Goal: Transaction & Acquisition: Purchase product/service

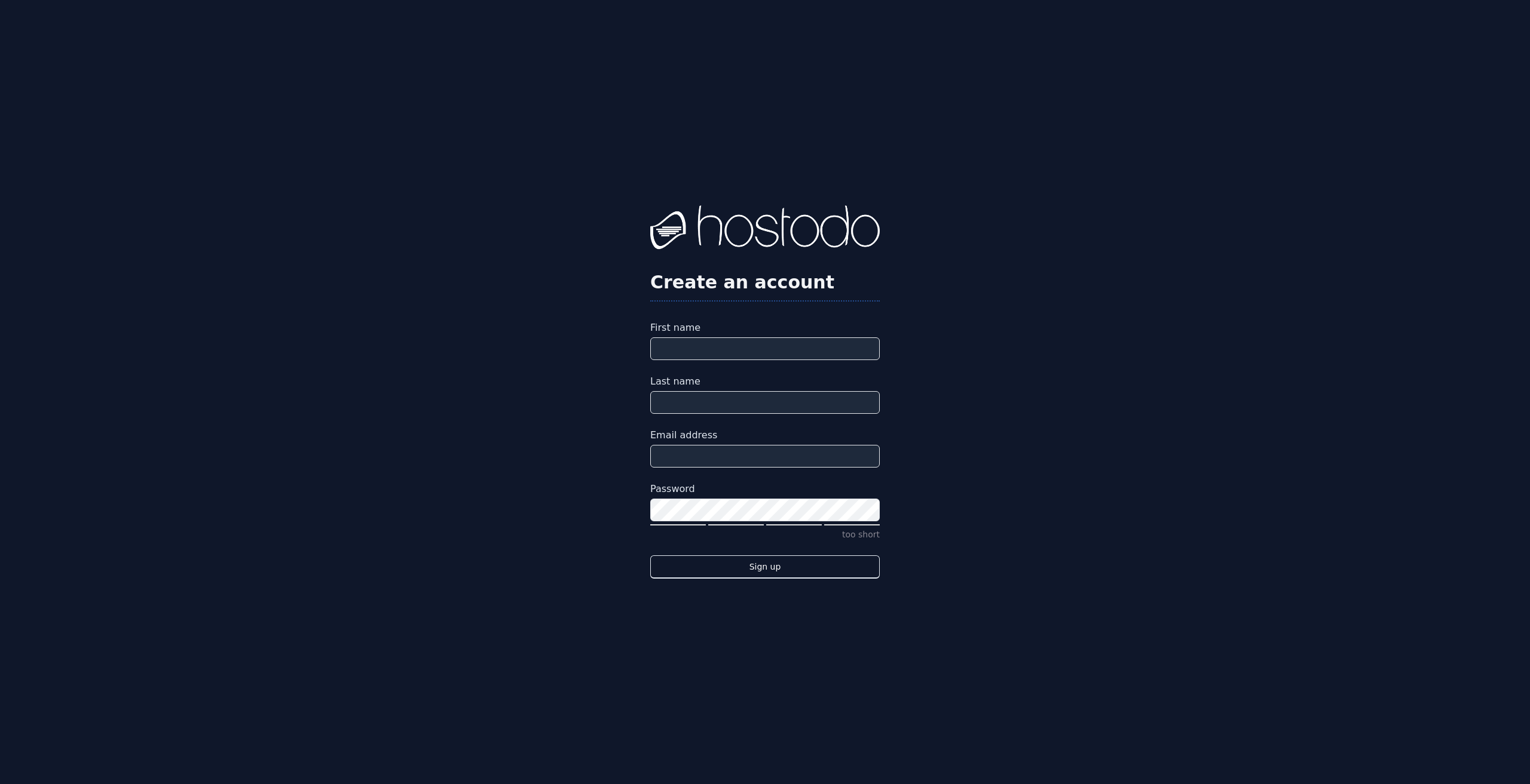
type input "**********"
click at [709, 348] on input "First name" at bounding box center [765, 349] width 230 height 22
click at [711, 348] on input "First name" at bounding box center [765, 349] width 230 height 22
drag, startPoint x: 765, startPoint y: 568, endPoint x: 1040, endPoint y: 607, distance: 277.8
click at [1029, 608] on div "**********" at bounding box center [765, 392] width 1530 height 784
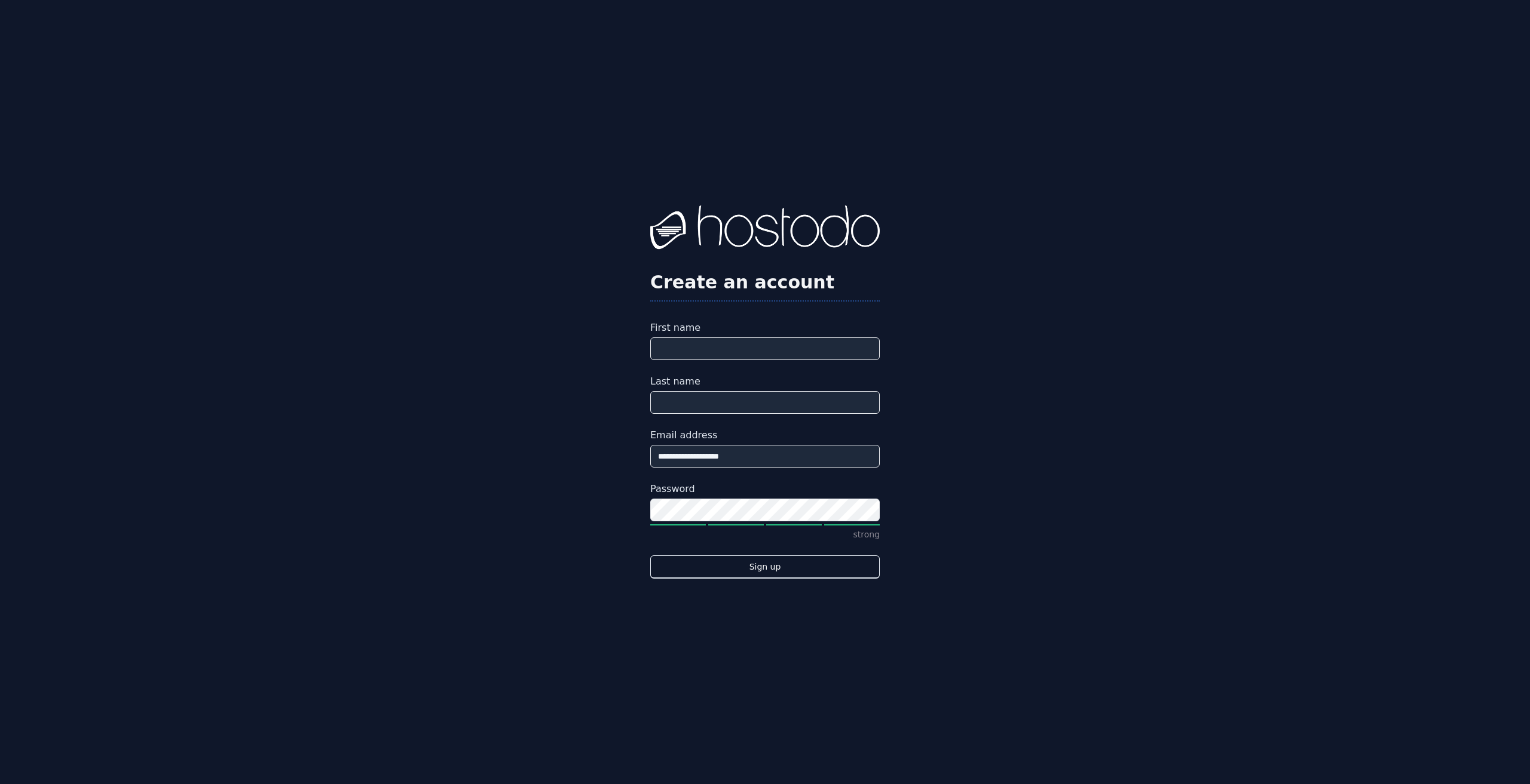
click at [1040, 607] on div "**********" at bounding box center [765, 392] width 1530 height 784
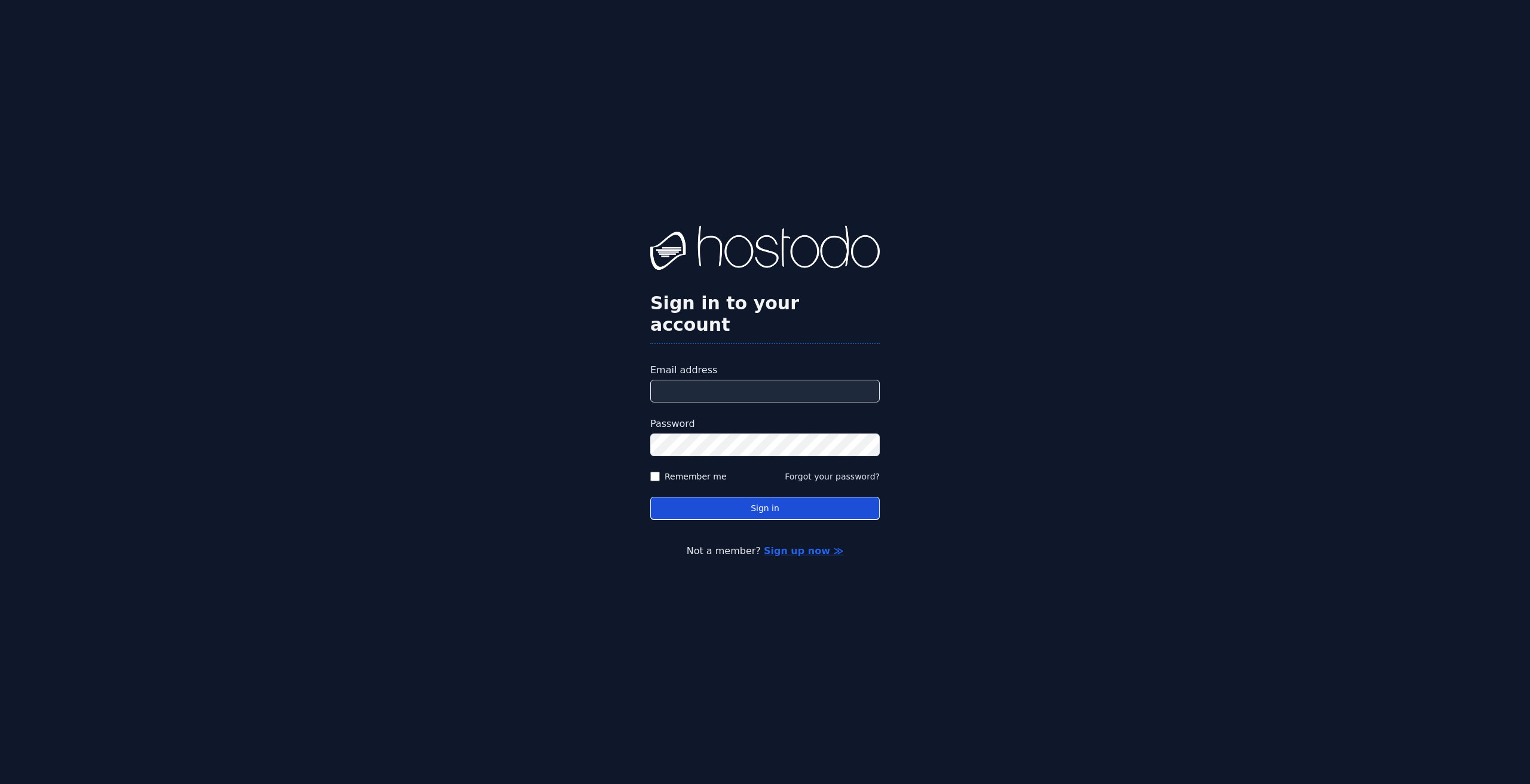
type input "**********"
click at [766, 500] on button "Sign in" at bounding box center [765, 508] width 230 height 23
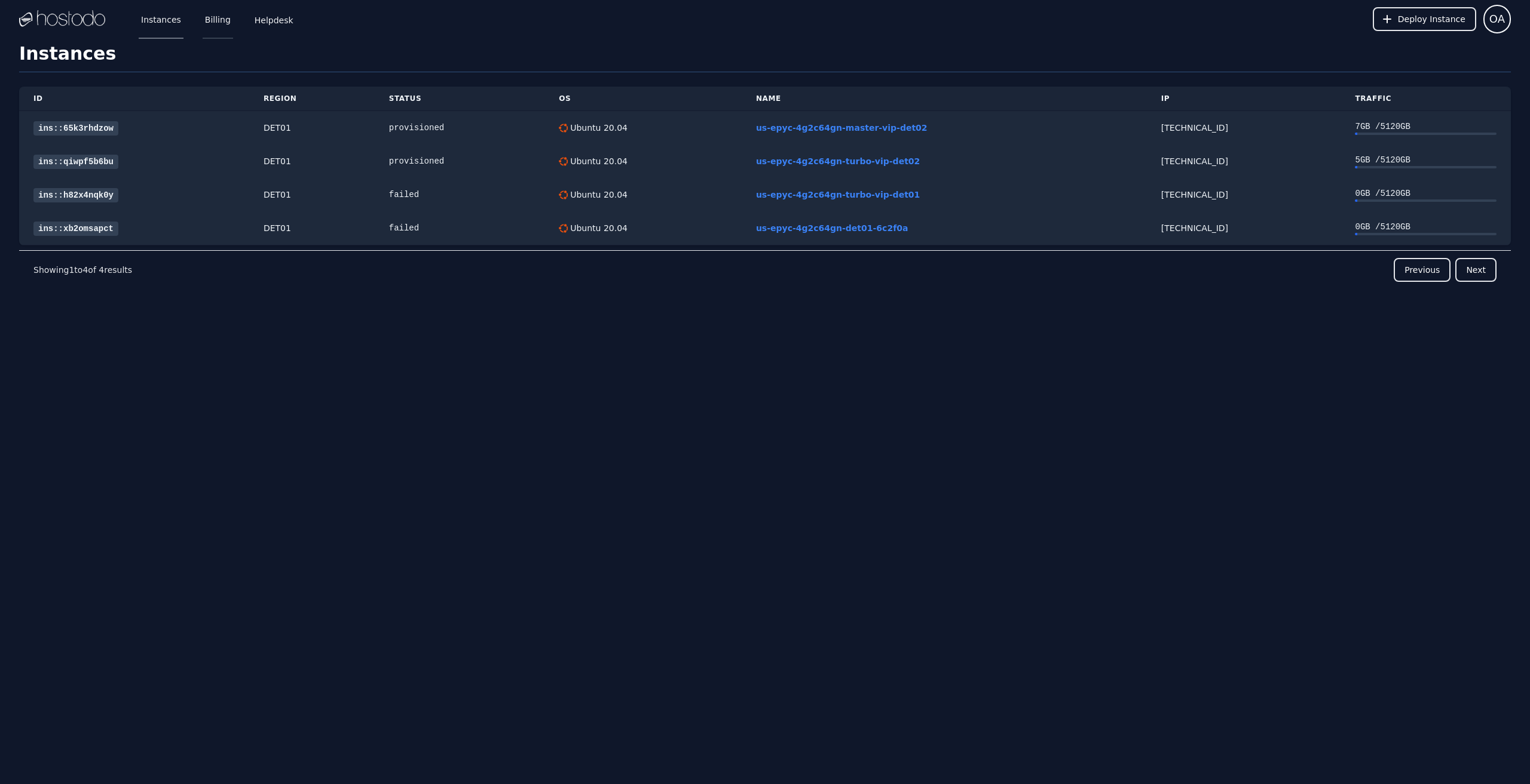
click at [202, 25] on link "Billing" at bounding box center [218, 19] width 31 height 39
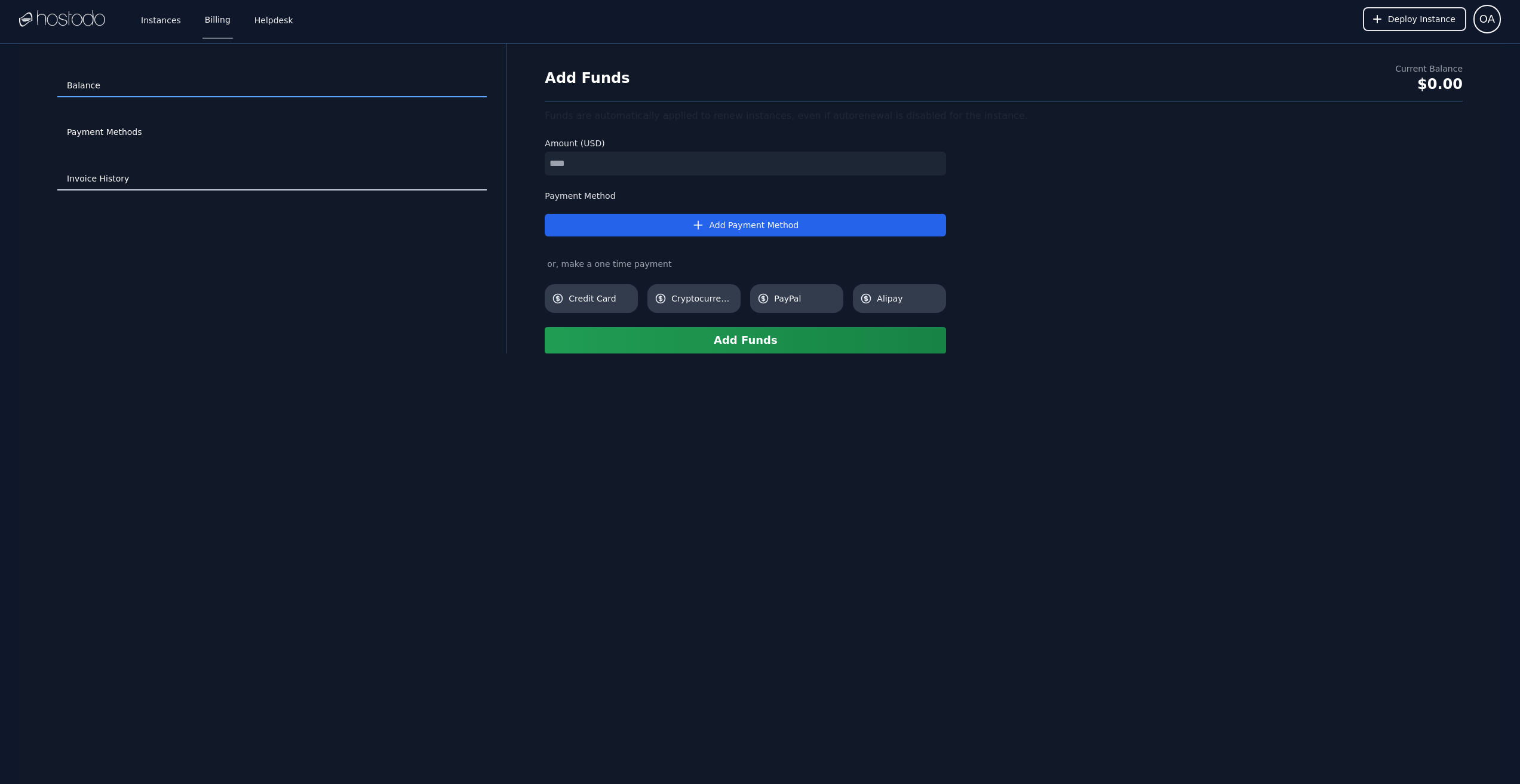
click at [97, 179] on link "Invoice History" at bounding box center [272, 179] width 429 height 22
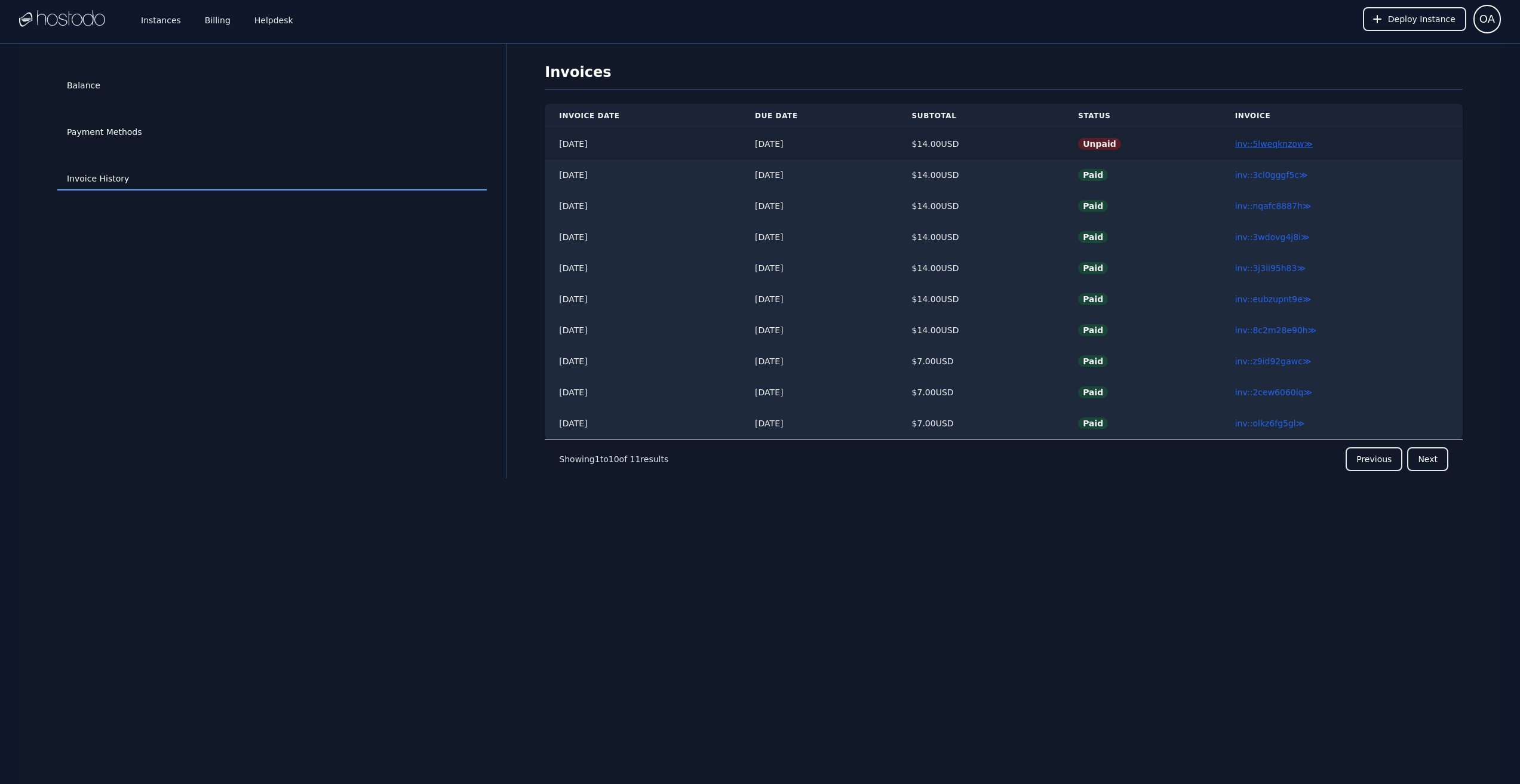
click at [1261, 143] on link "inv::5lweqknzow ≫" at bounding box center [1274, 143] width 78 height 9
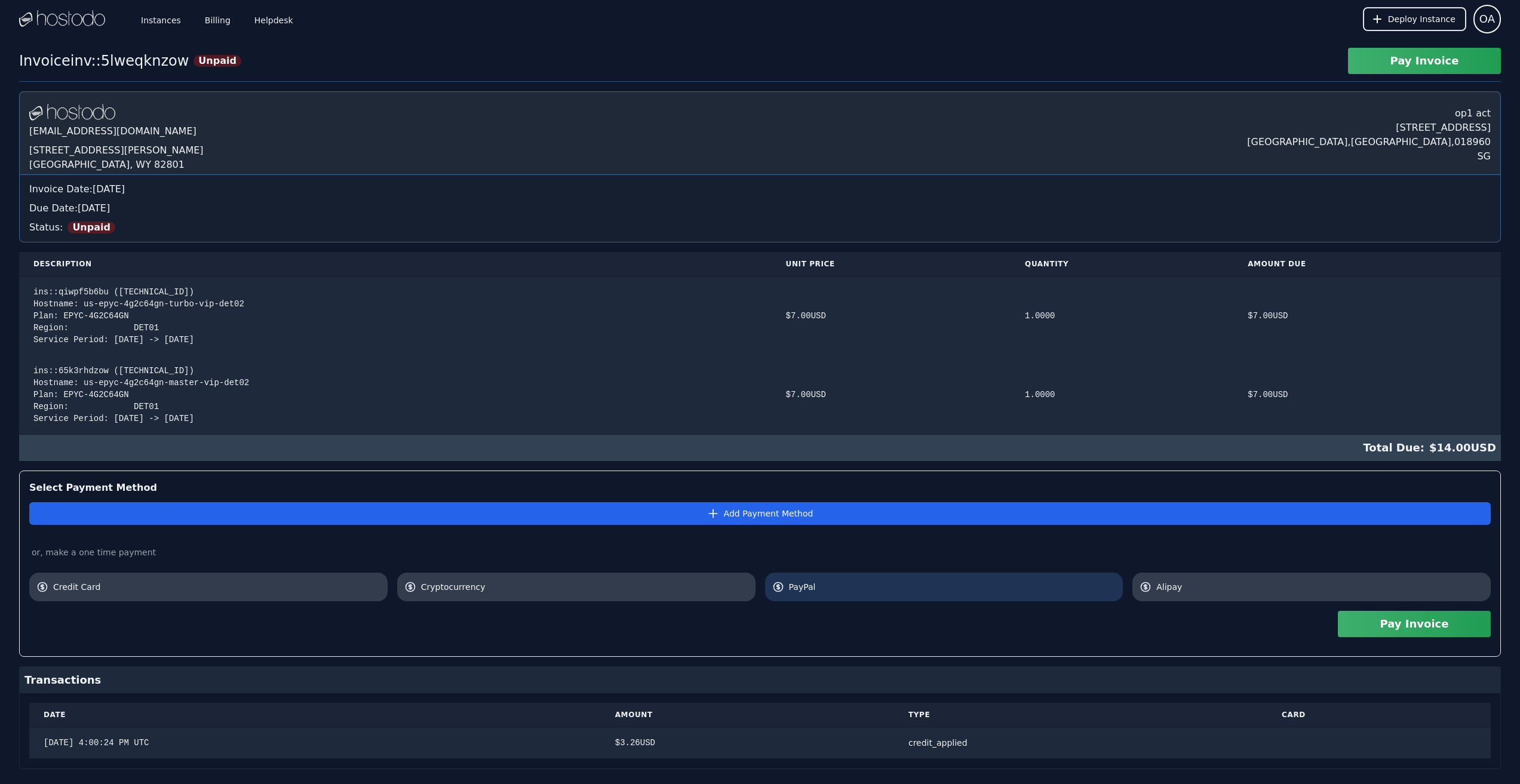
click at [856, 589] on span "PayPal" at bounding box center [953, 587] width 327 height 12
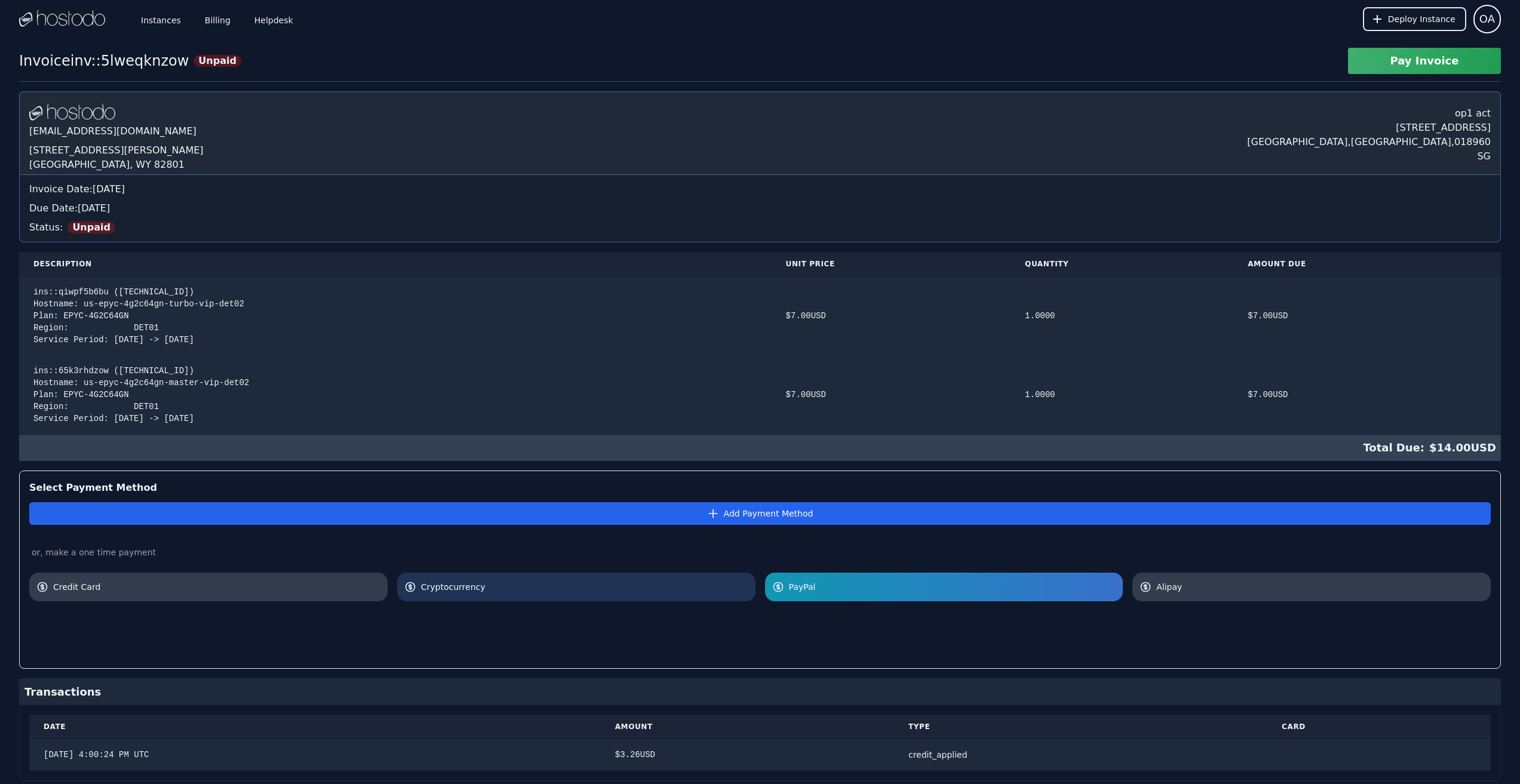
click at [524, 584] on span "Cryptocurrency" at bounding box center [584, 587] width 327 height 12
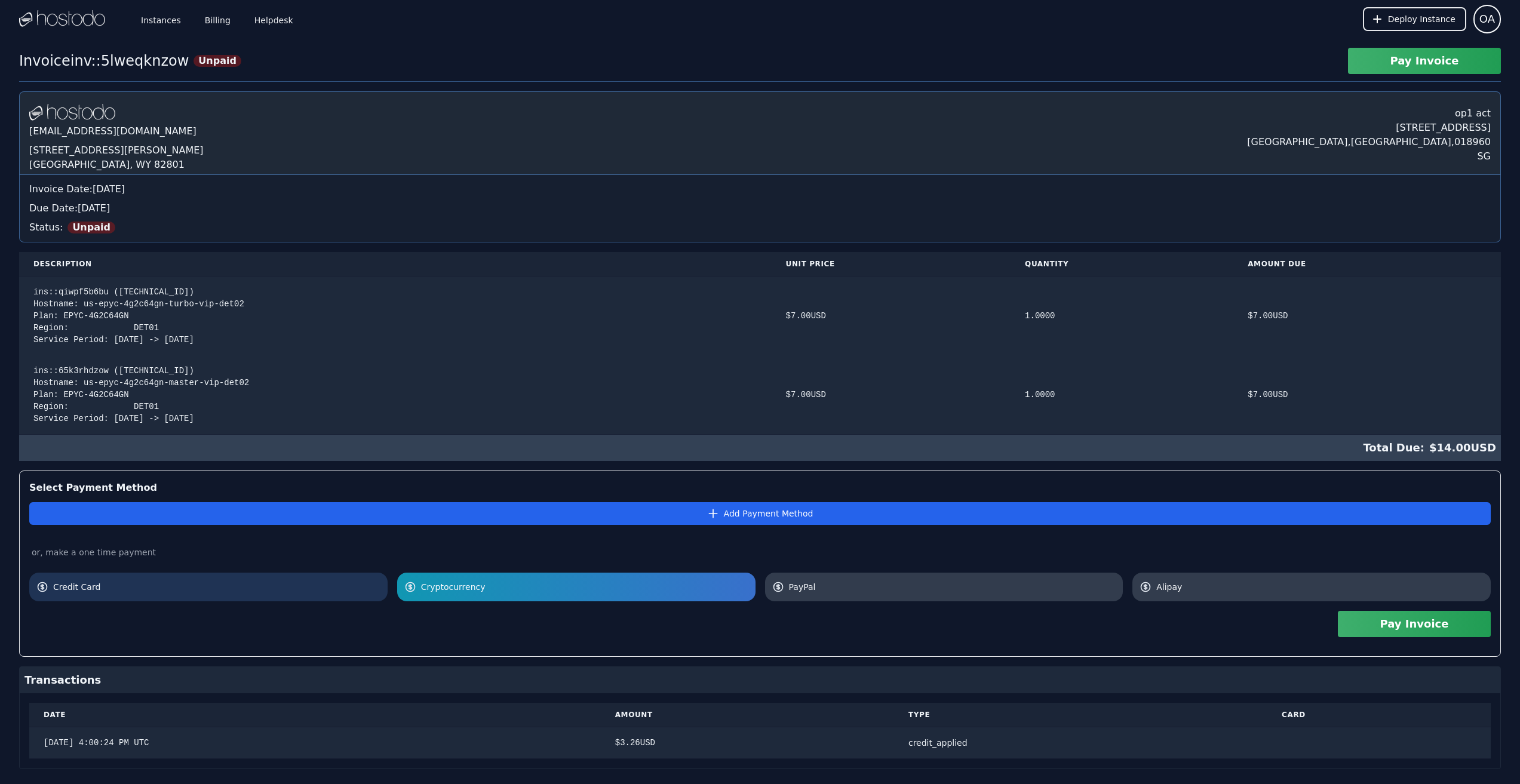
click at [175, 578] on link "Credit Card" at bounding box center [208, 586] width 358 height 28
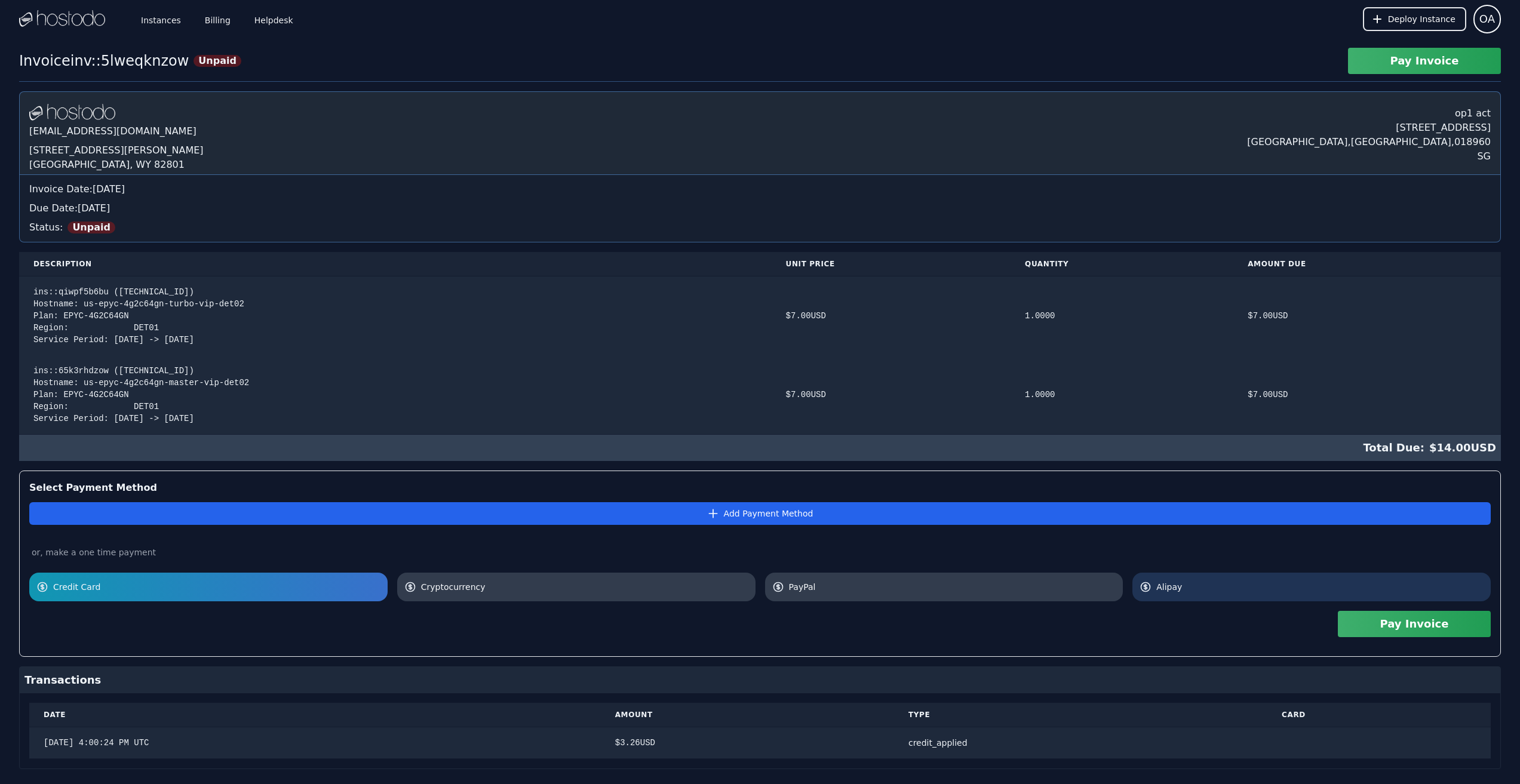
click at [1220, 591] on span "Alipay" at bounding box center [1320, 587] width 327 height 12
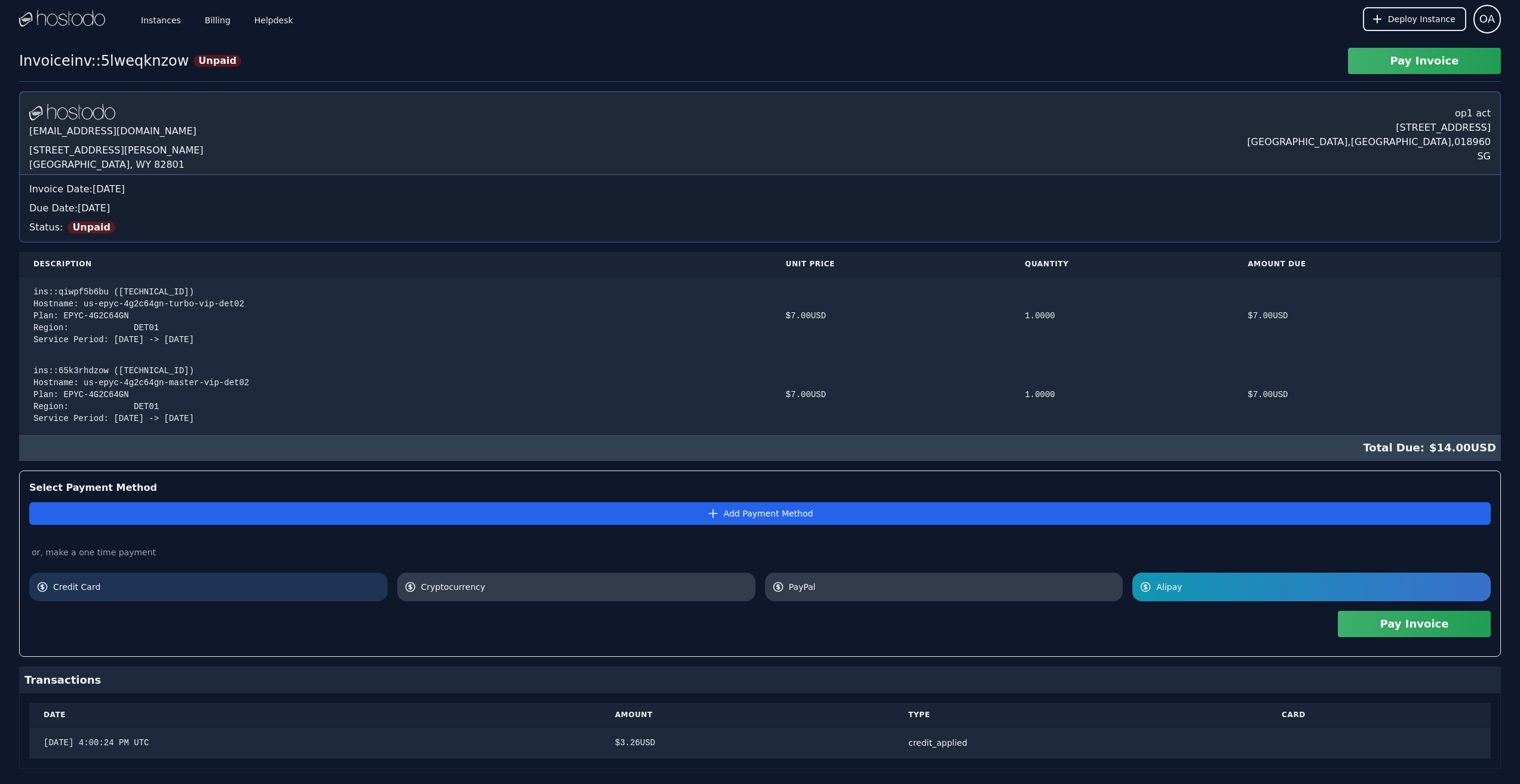
click at [228, 584] on span "Credit Card" at bounding box center [217, 587] width 327 height 12
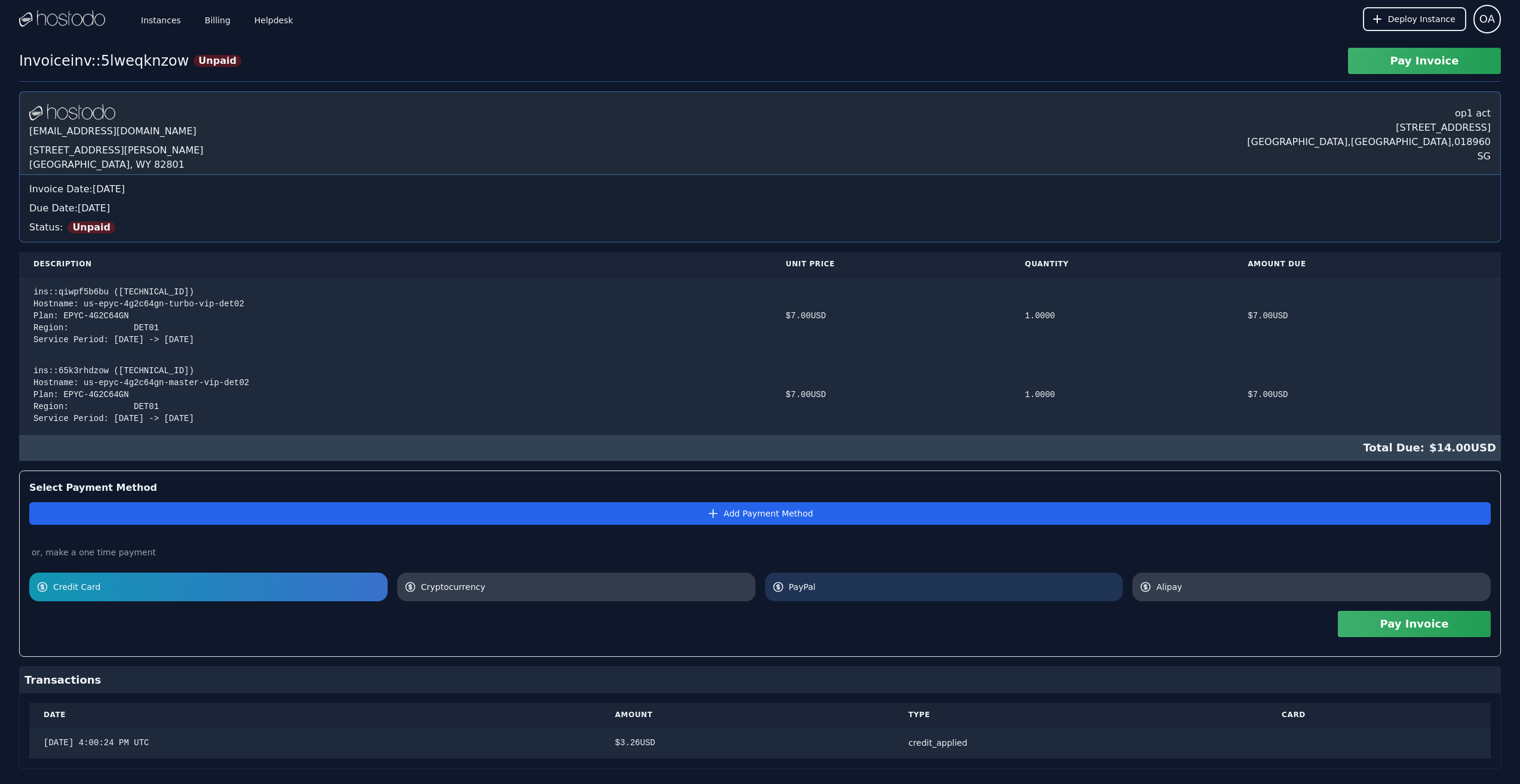
click at [913, 596] on link "PayPal" at bounding box center [944, 586] width 358 height 28
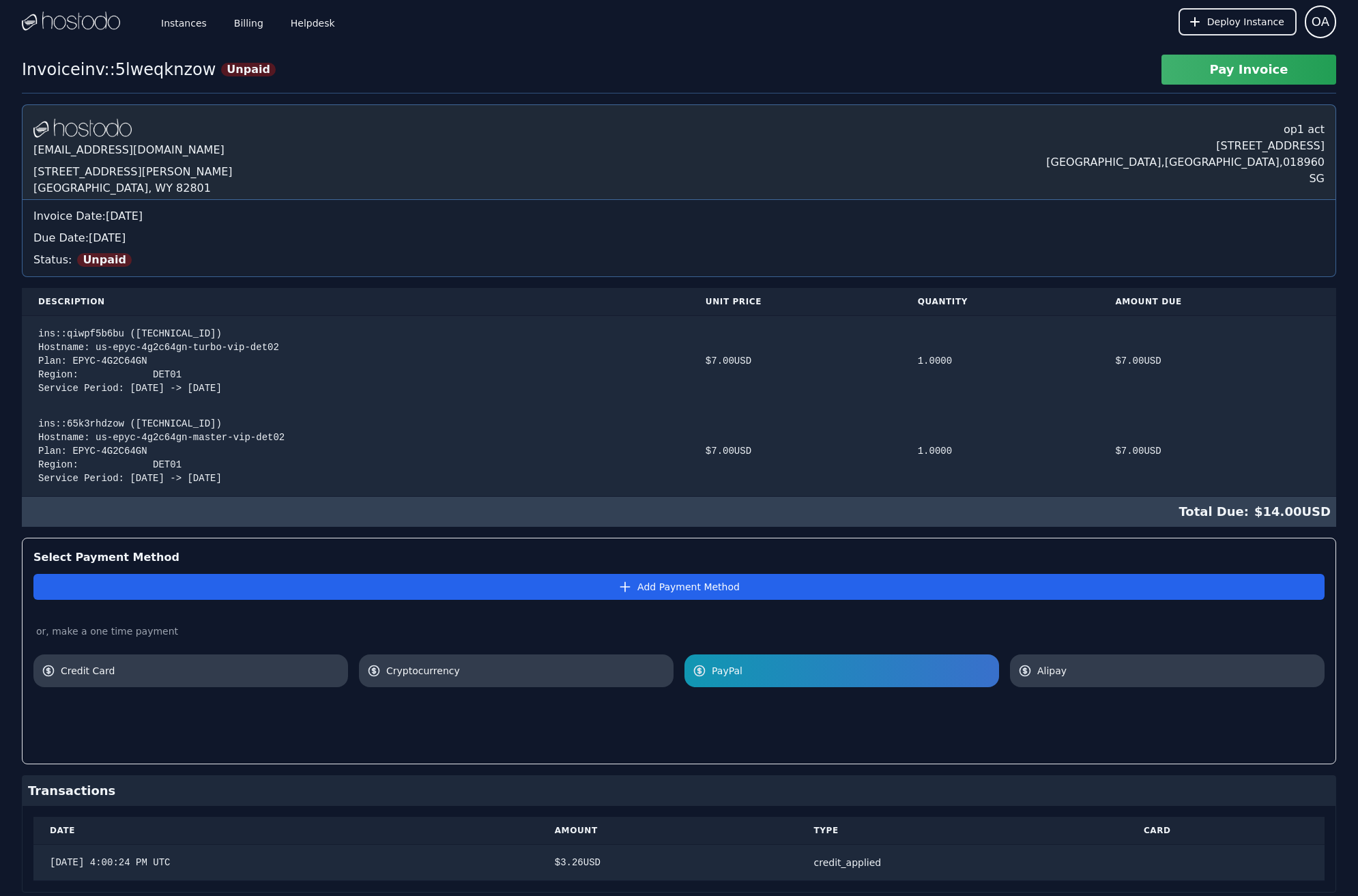
click at [1253, 69] on button "Pay Invoice" at bounding box center [1248, 70] width 174 height 30
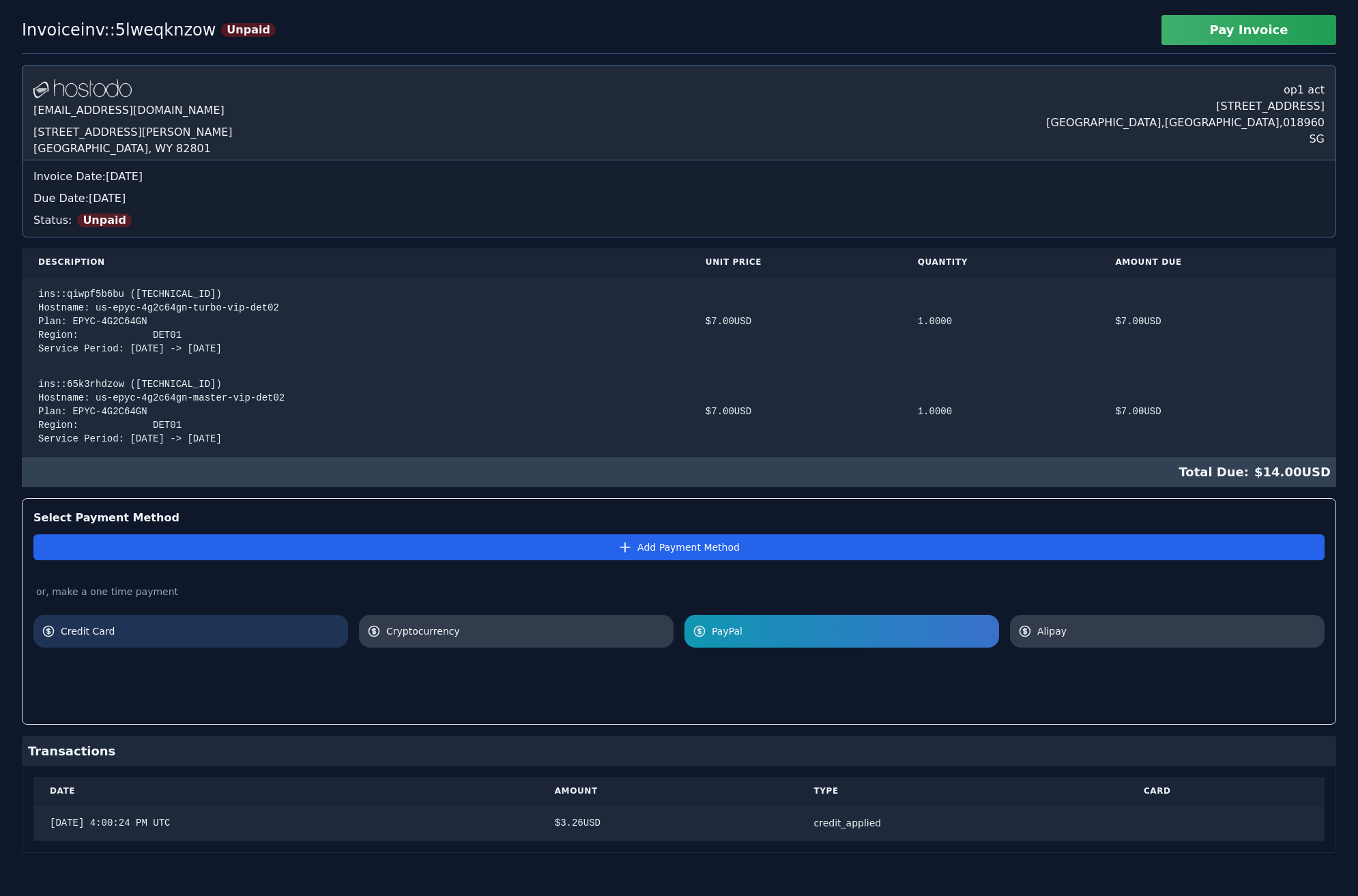
click at [129, 629] on span "Credit Card" at bounding box center [200, 632] width 279 height 14
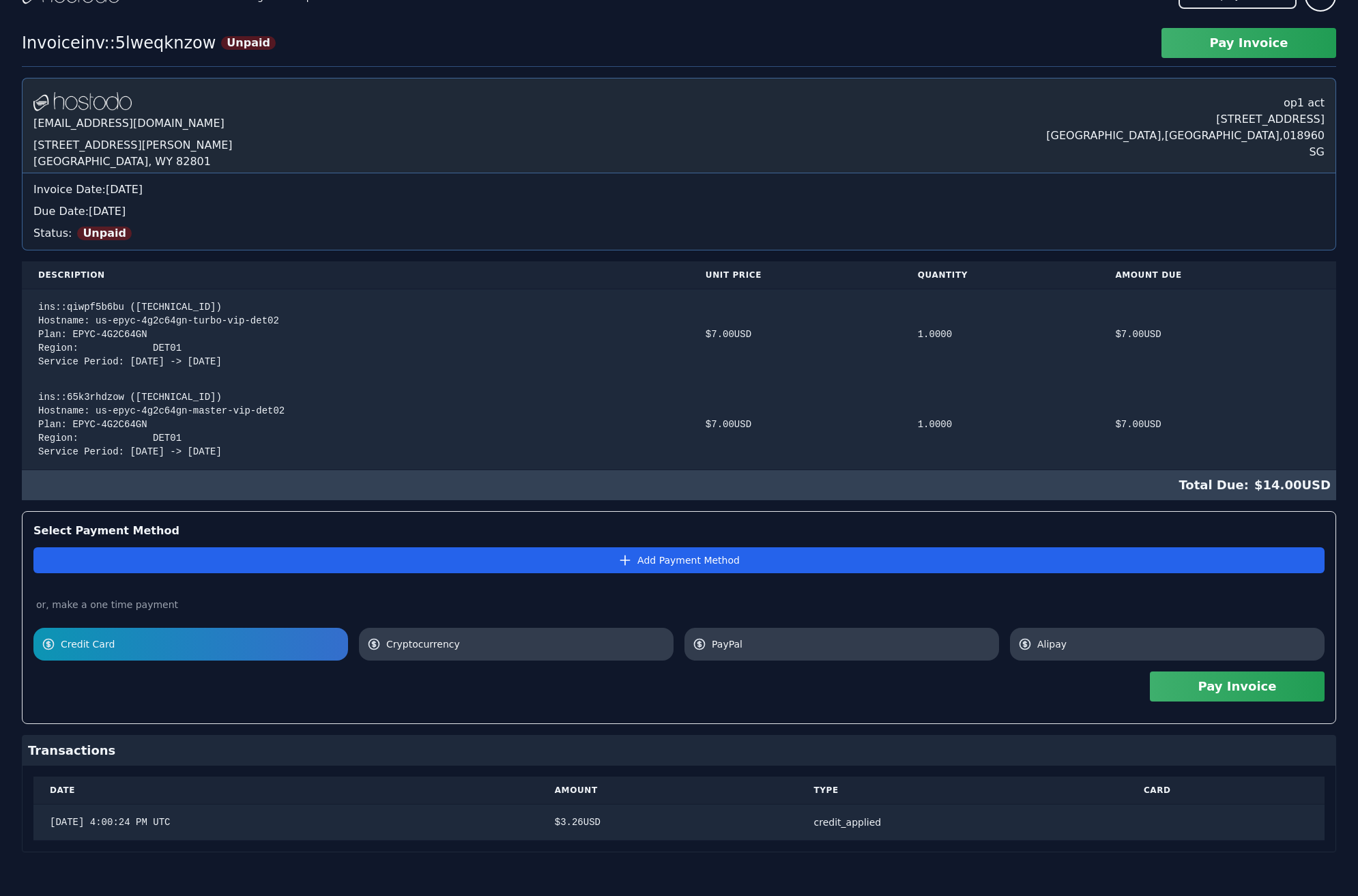
scroll to position [26, 0]
click at [718, 641] on span "PayPal" at bounding box center [851, 644] width 279 height 14
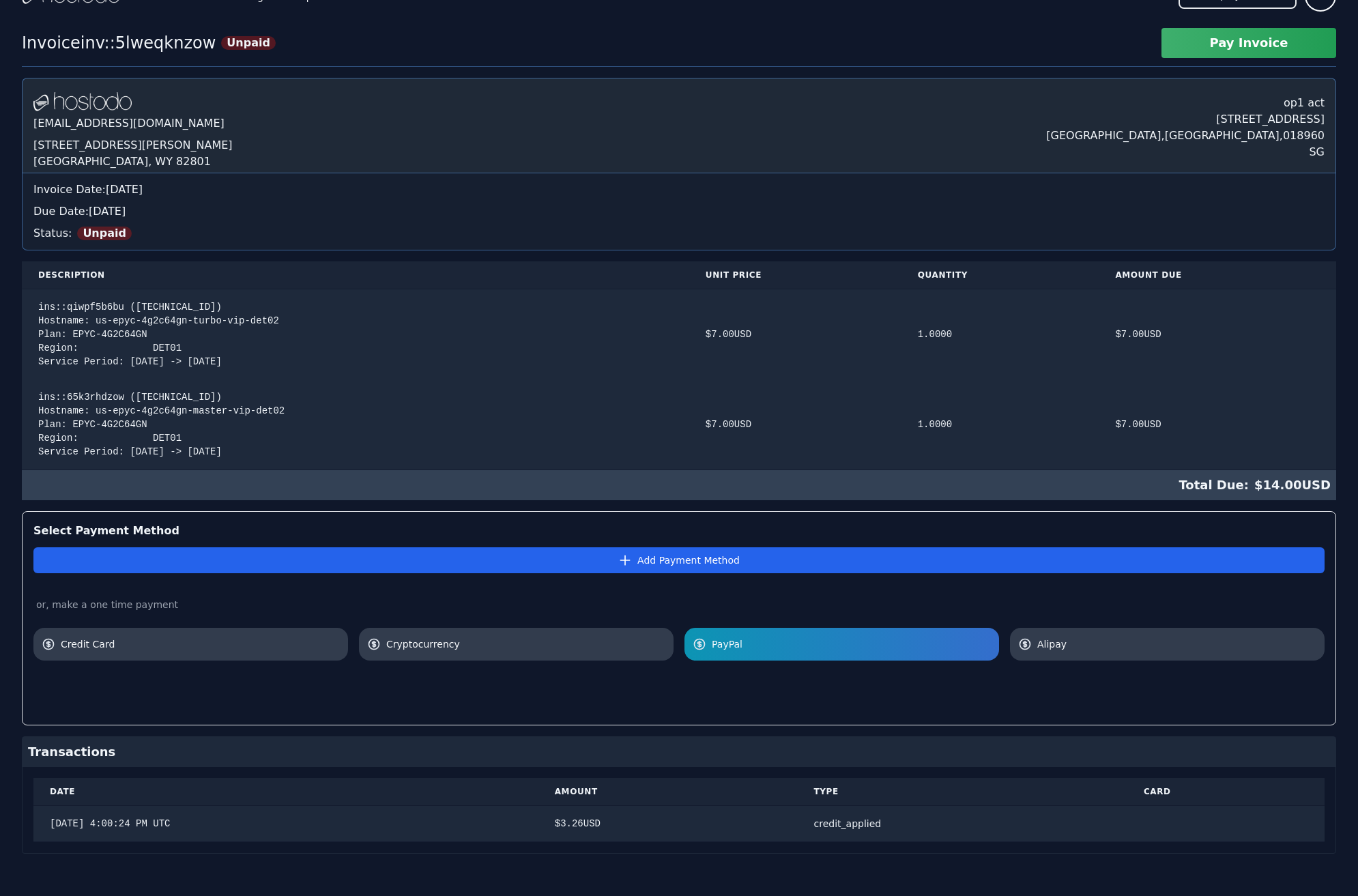
scroll to position [0, 0]
